Goal: Task Accomplishment & Management: Manage account settings

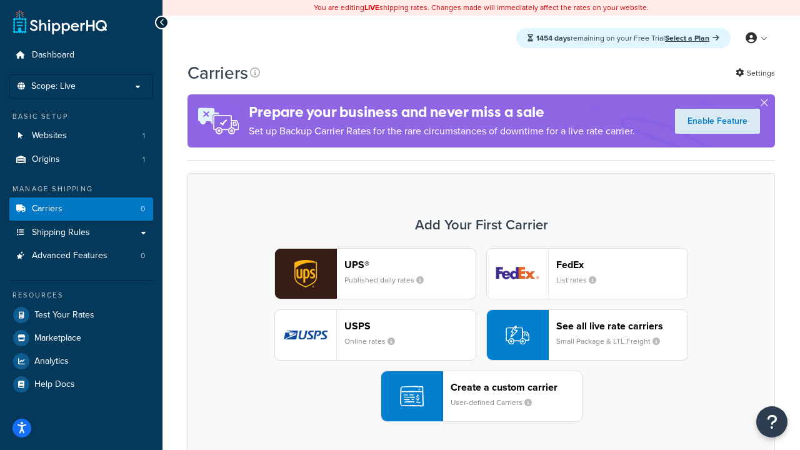
click at [481, 335] on div "UPS® Published daily rates FedEx List rates USPS Online rates See all live rate…" at bounding box center [481, 335] width 561 height 174
click at [622, 264] on header "FedEx" at bounding box center [621, 265] width 131 height 12
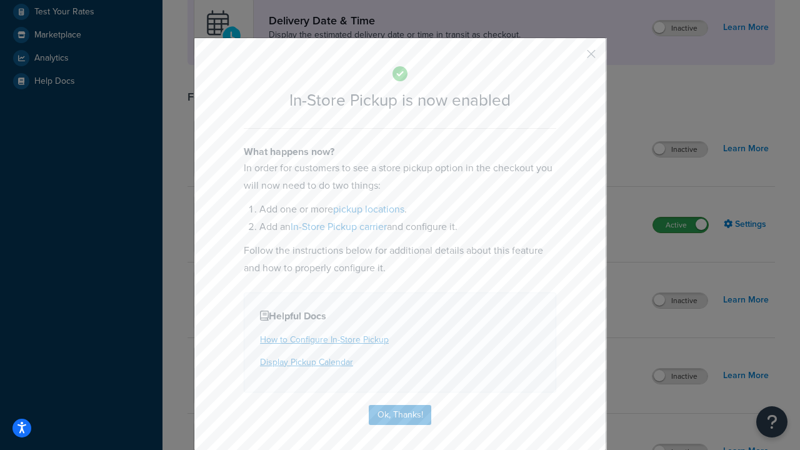
scroll to position [351, 0]
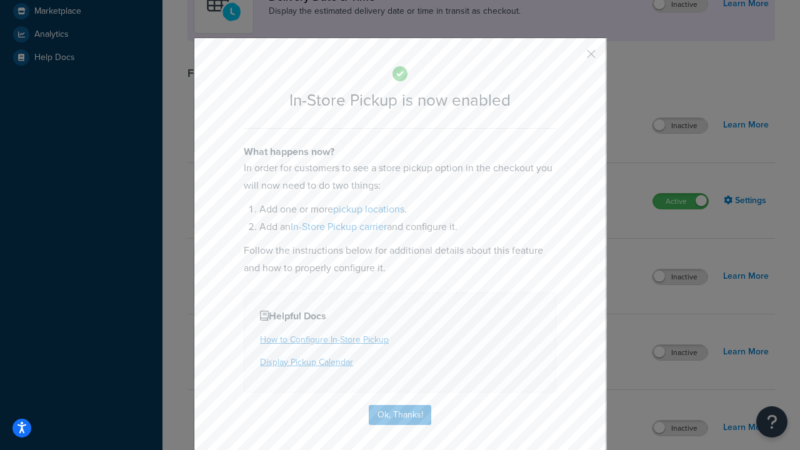
click at [572, 58] on button "button" at bounding box center [572, 58] width 3 height 3
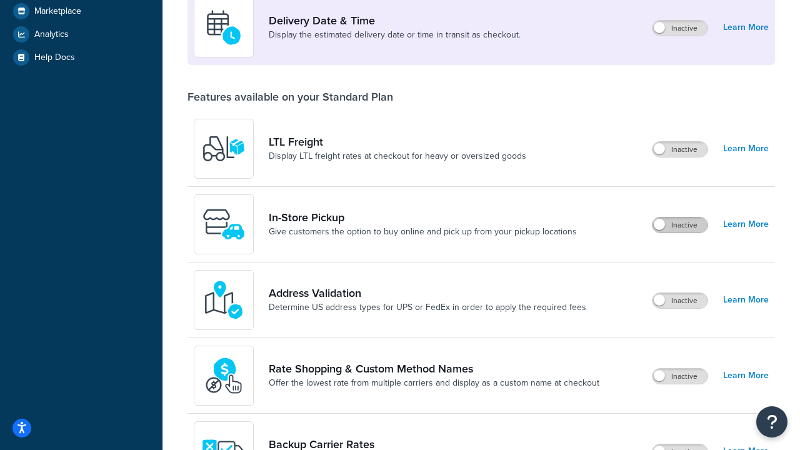
scroll to position [303, 0]
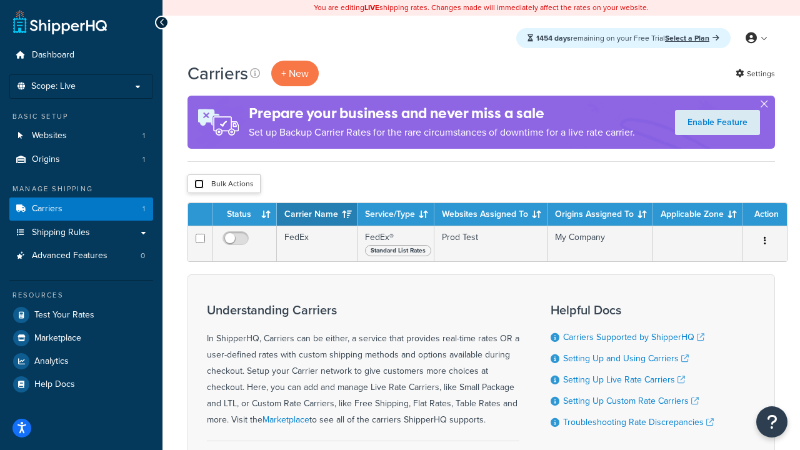
click at [199, 184] on input "checkbox" at bounding box center [198, 183] width 9 height 9
checkbox input "true"
click at [0, 0] on button "Delete" at bounding box center [0, 0] width 0 height 0
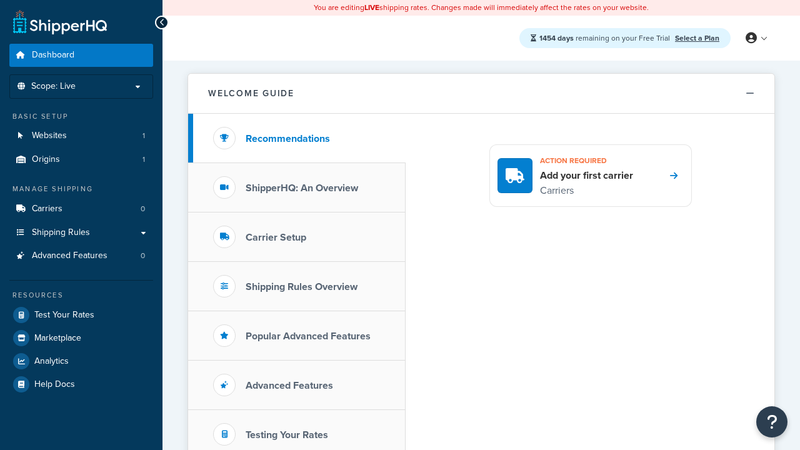
click at [697, 37] on link "Select a Plan" at bounding box center [697, 37] width 44 height 11
